Goal: Complete application form

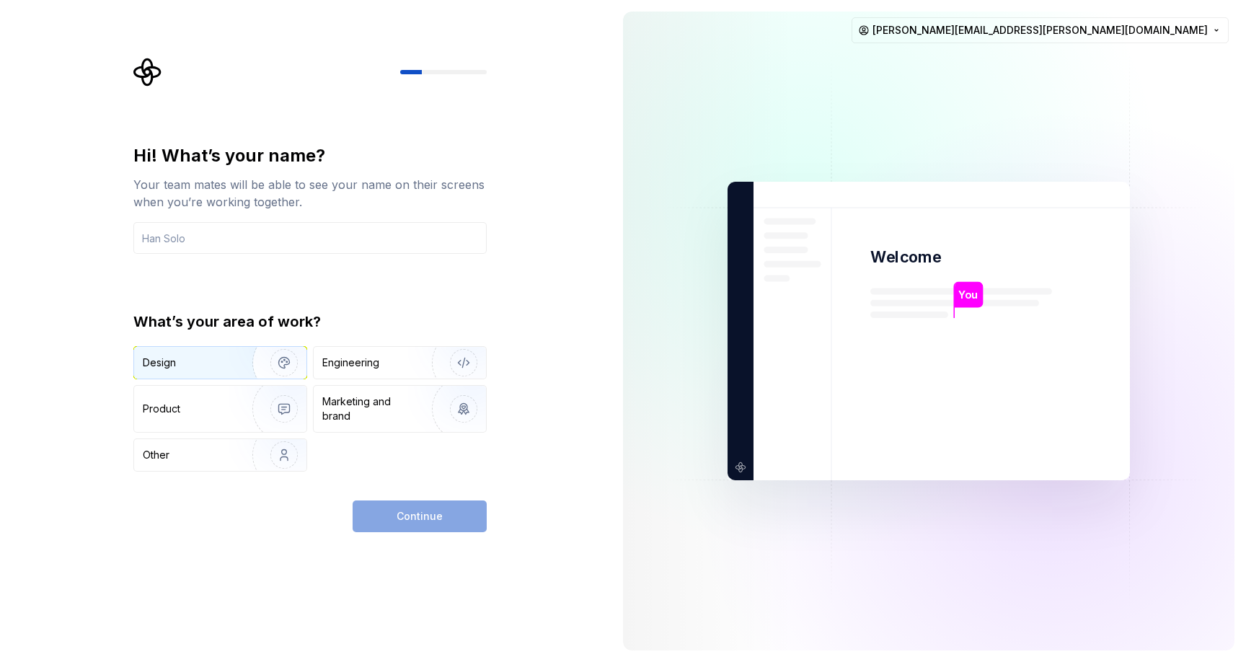
click at [205, 367] on div "Design" at bounding box center [188, 362] width 91 height 14
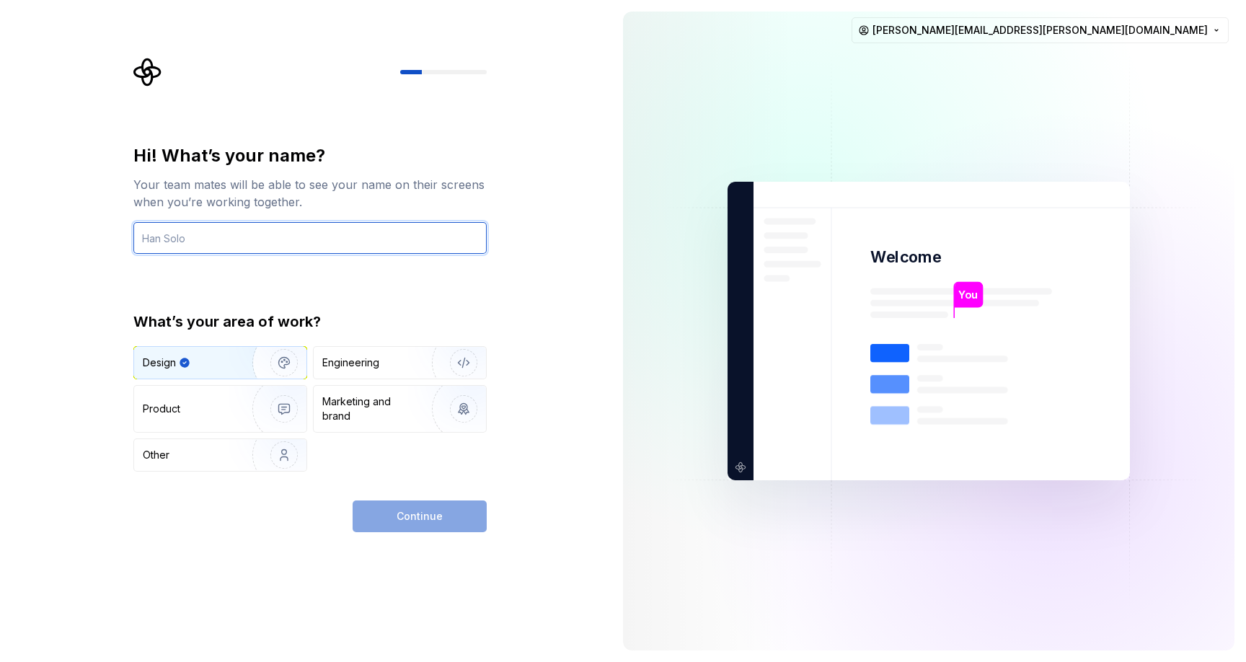
click at [191, 238] on input "text" at bounding box center [309, 238] width 353 height 32
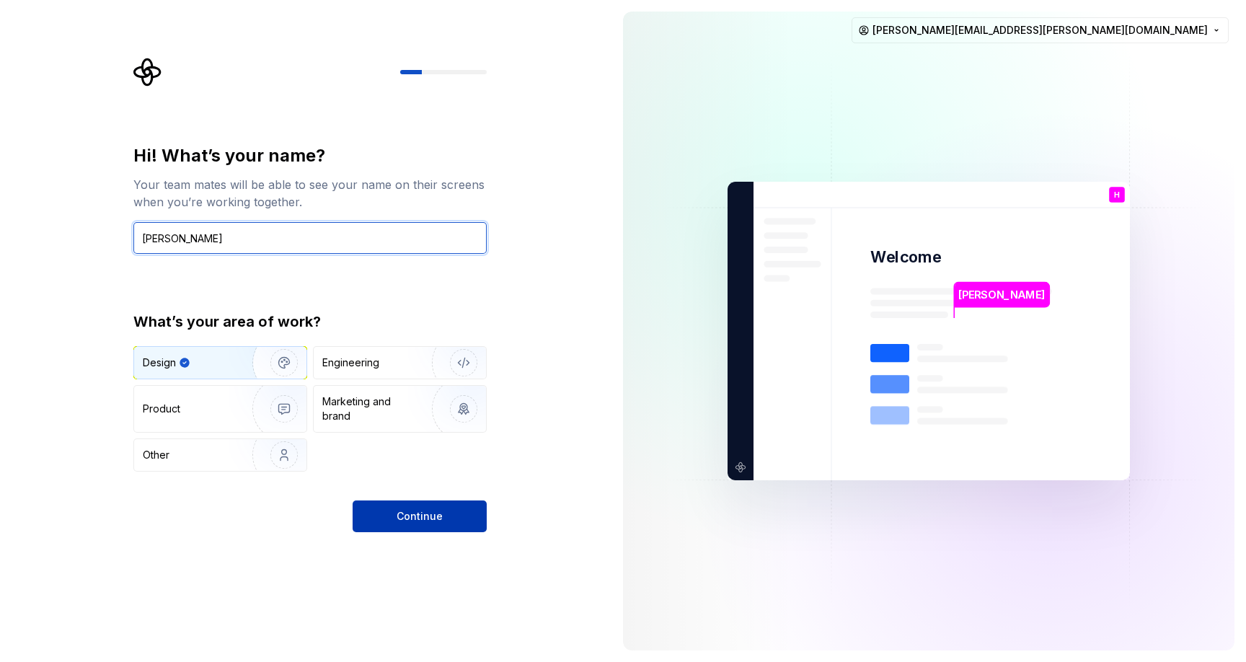
type input "[PERSON_NAME]"
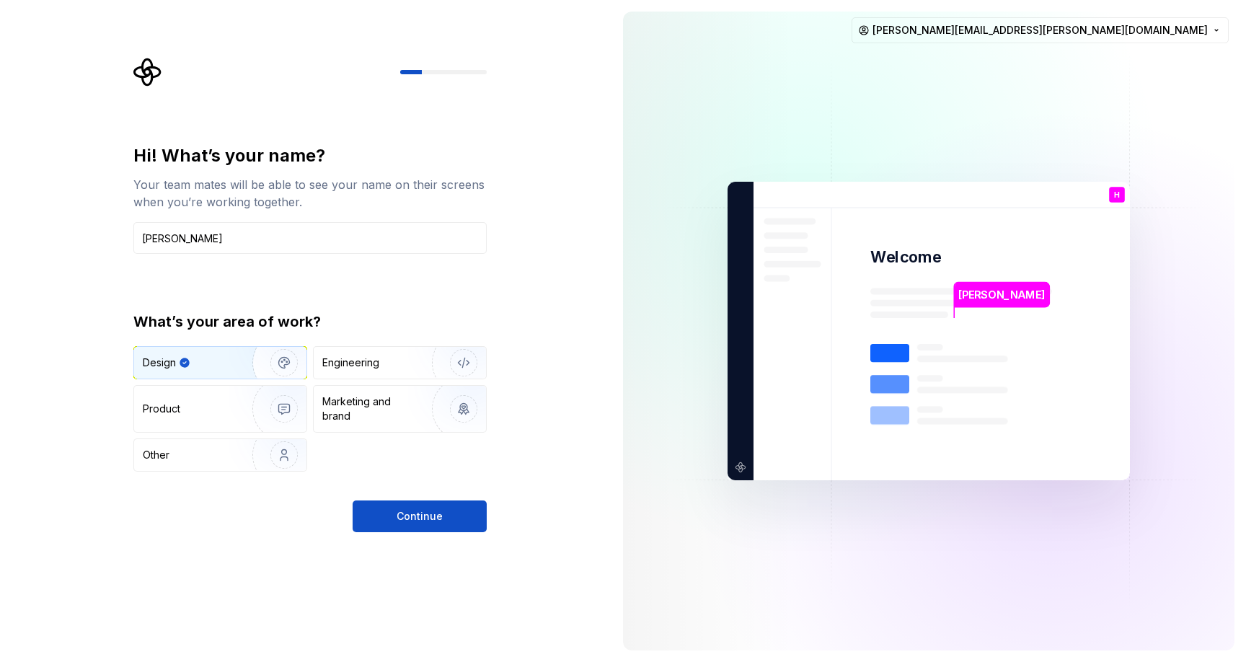
click at [427, 504] on button "Continue" at bounding box center [419, 516] width 134 height 32
